Goal: Task Accomplishment & Management: Manage account settings

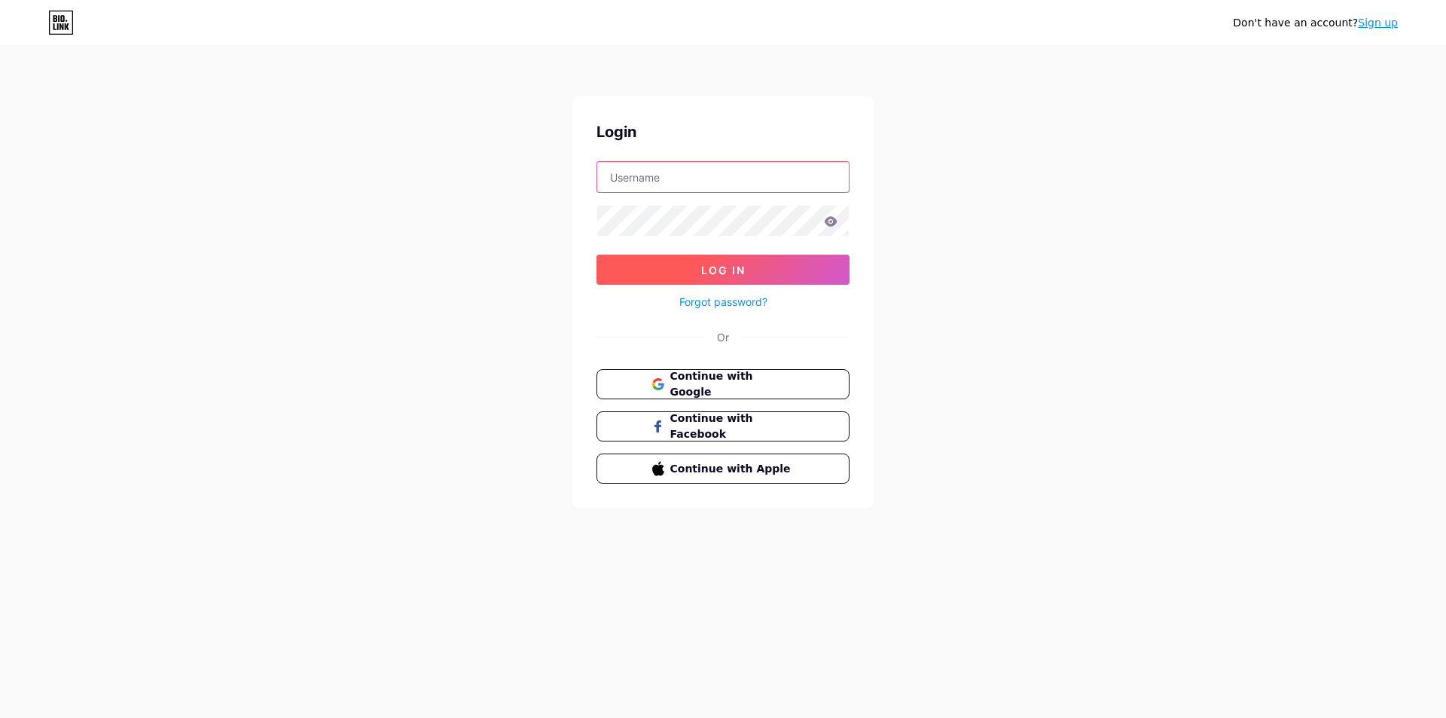
type input "[EMAIL_ADDRESS][DOMAIN_NAME]"
click at [715, 276] on button "Log In" at bounding box center [723, 270] width 253 height 30
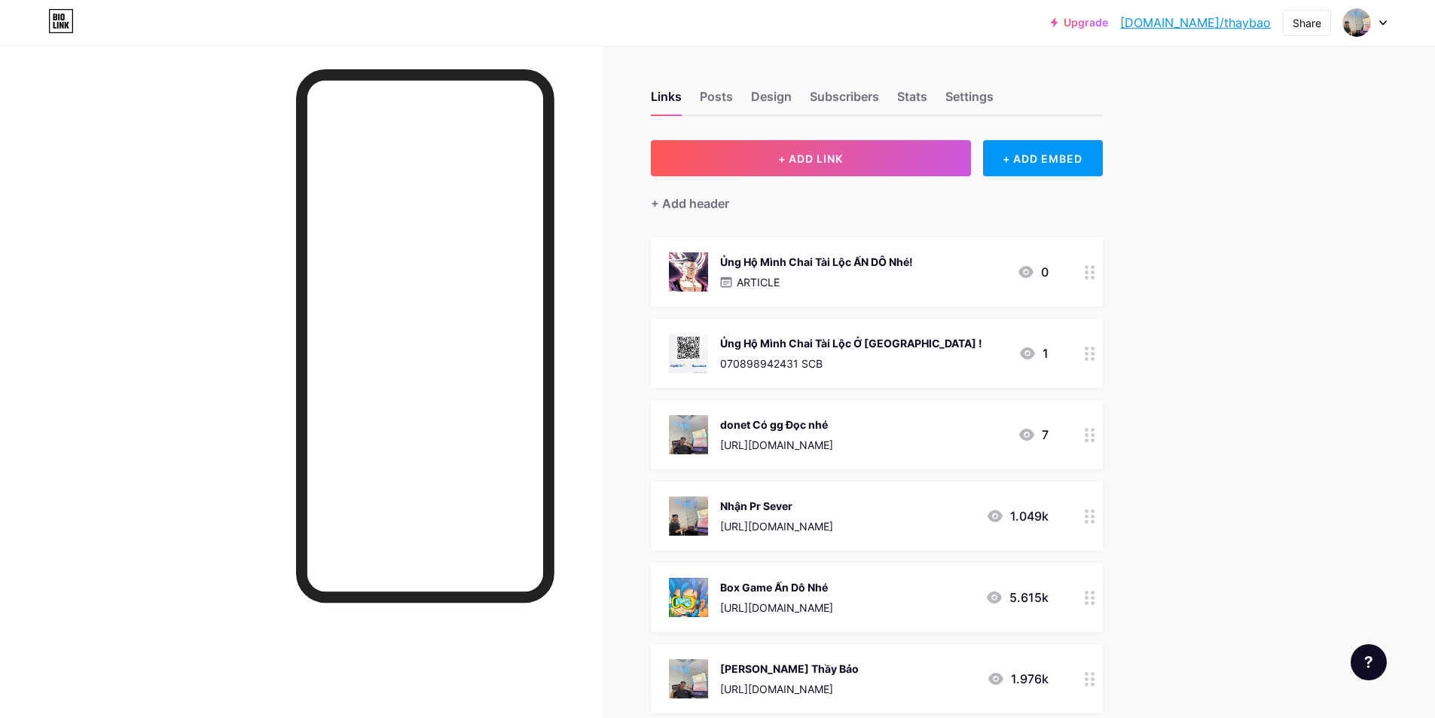
click at [820, 585] on div "Box Game Ấn Dô Nhé" at bounding box center [776, 587] width 113 height 16
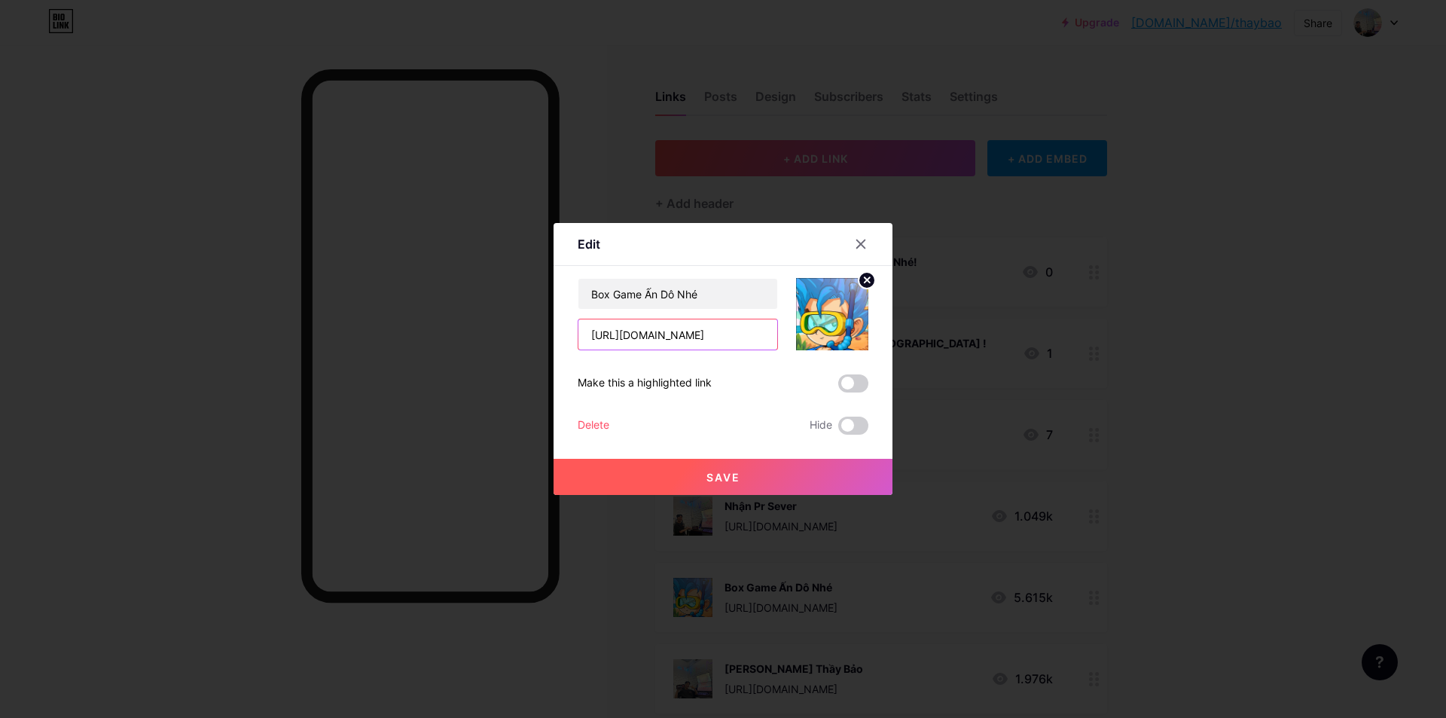
drag, startPoint x: 759, startPoint y: 335, endPoint x: 493, endPoint y: 351, distance: 267.2
click at [415, 318] on div "Edit Content YouTube Play YouTube video without leaving your page. ADD Vimeo Pl…" at bounding box center [723, 359] width 1446 height 718
paste input "dbxfxb349"
type input "[URL][DOMAIN_NAME]"
click at [766, 481] on button "Save" at bounding box center [723, 477] width 339 height 36
